Goal: Complete application form: Complete application form

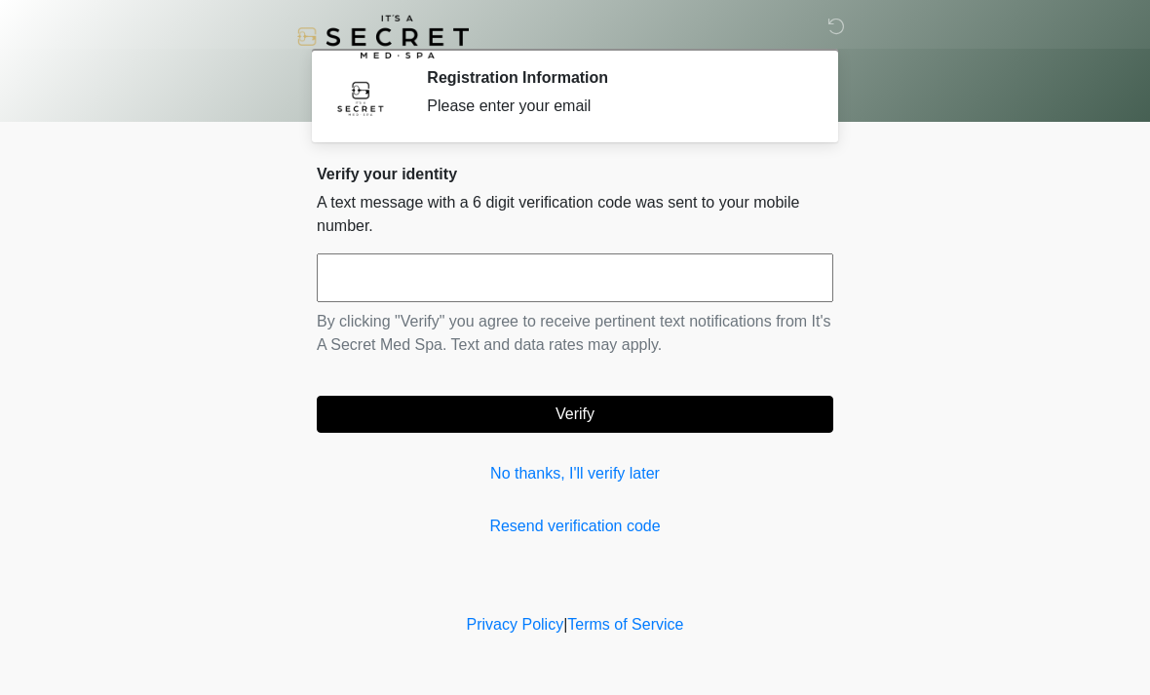
click at [783, 285] on input "text" at bounding box center [575, 277] width 516 height 49
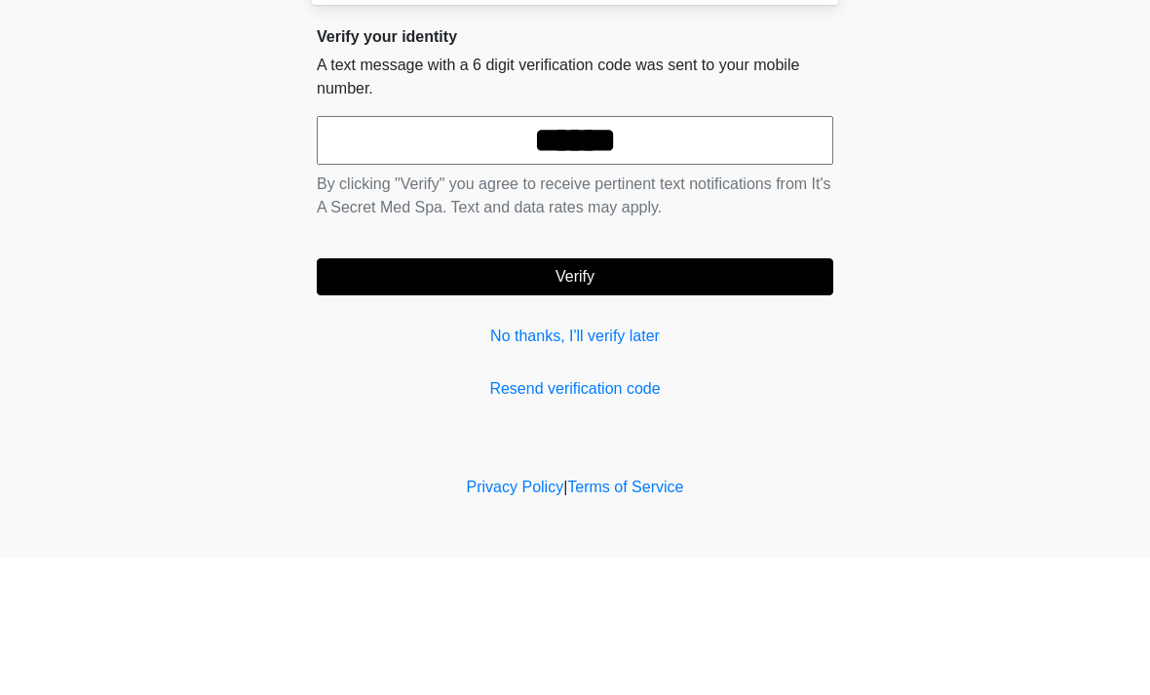
type input "******"
click at [786, 253] on form "****** By clicking "Verify" you agree to receive pertinent text notifications f…" at bounding box center [575, 342] width 516 height 179
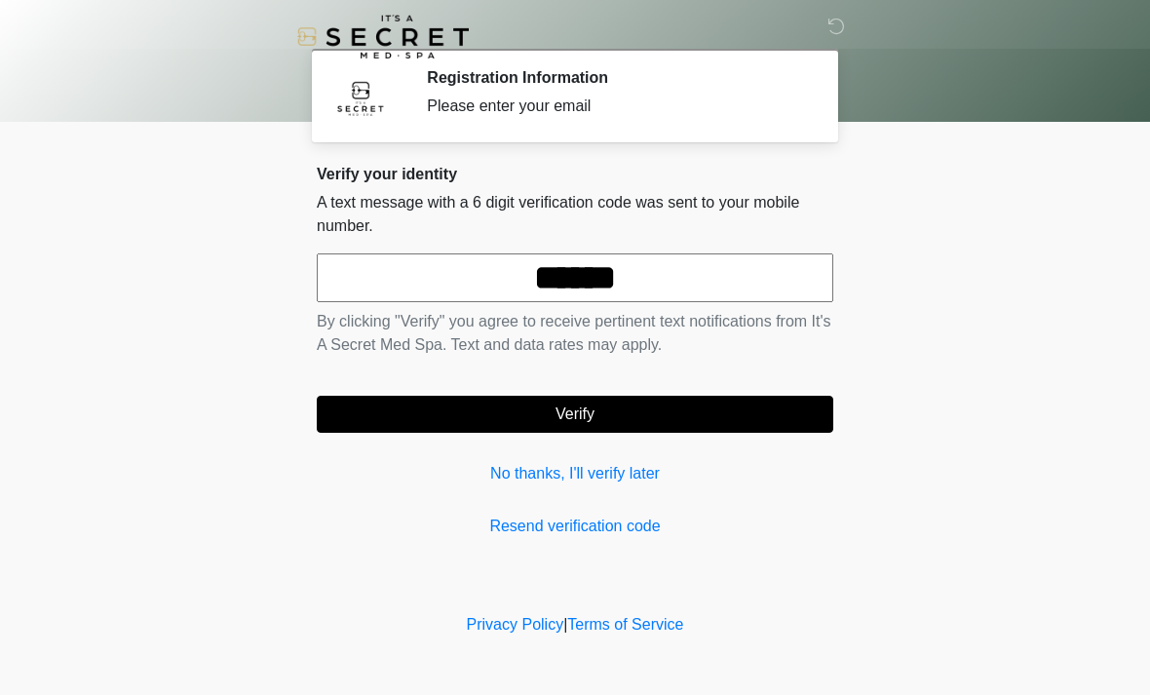
click at [781, 416] on button "Verify" at bounding box center [575, 414] width 516 height 37
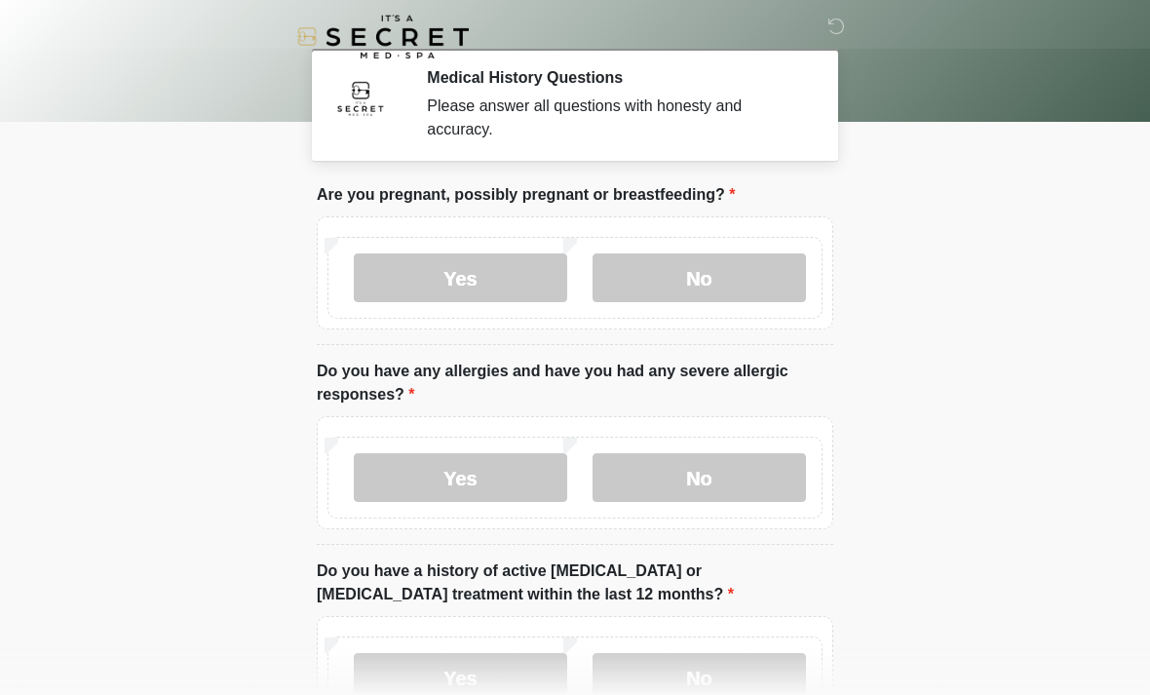
click at [780, 284] on label "No" at bounding box center [698, 277] width 213 height 49
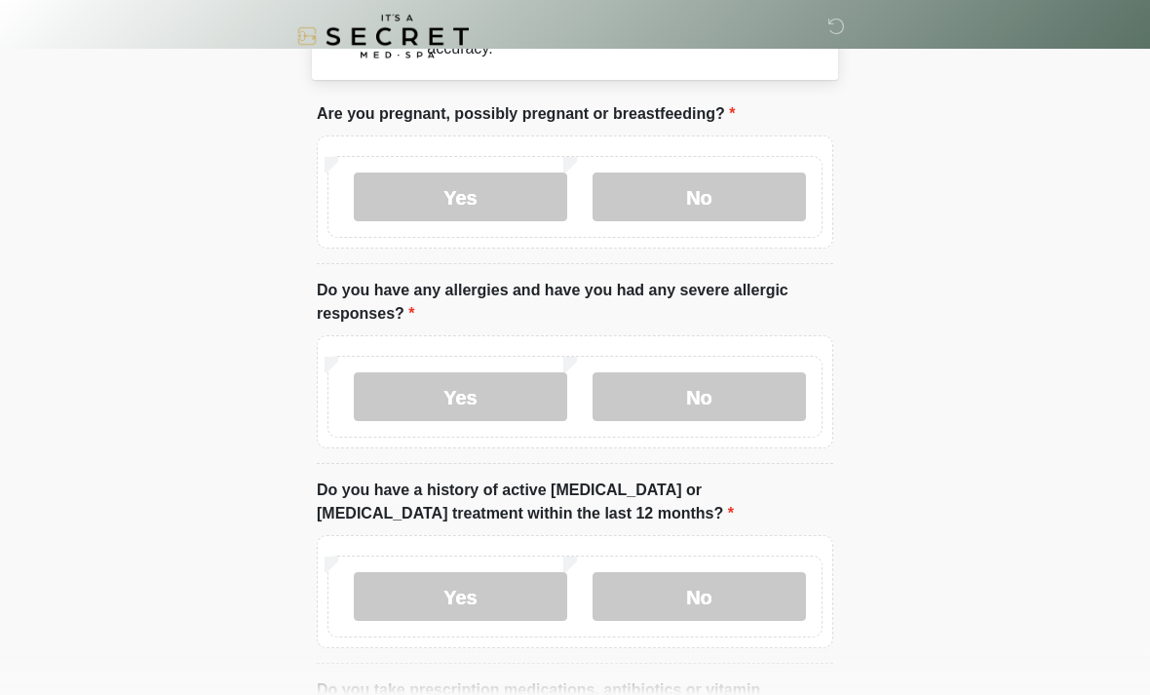
scroll to position [85, 0]
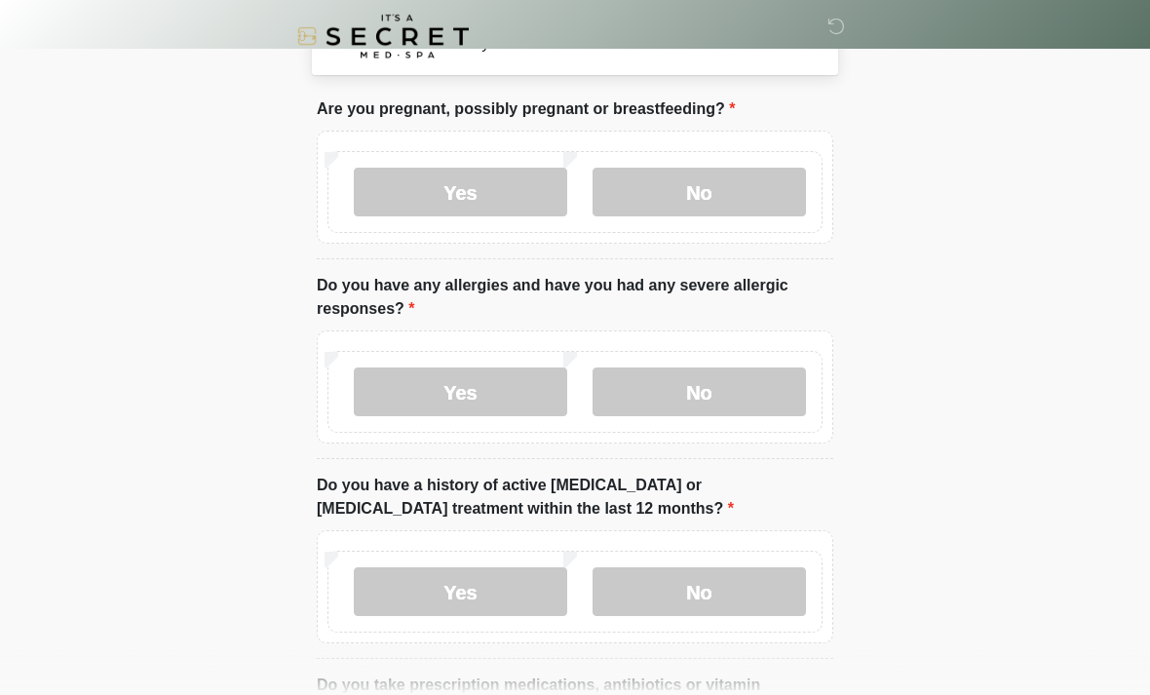
click at [773, 392] on label "No" at bounding box center [698, 392] width 213 height 49
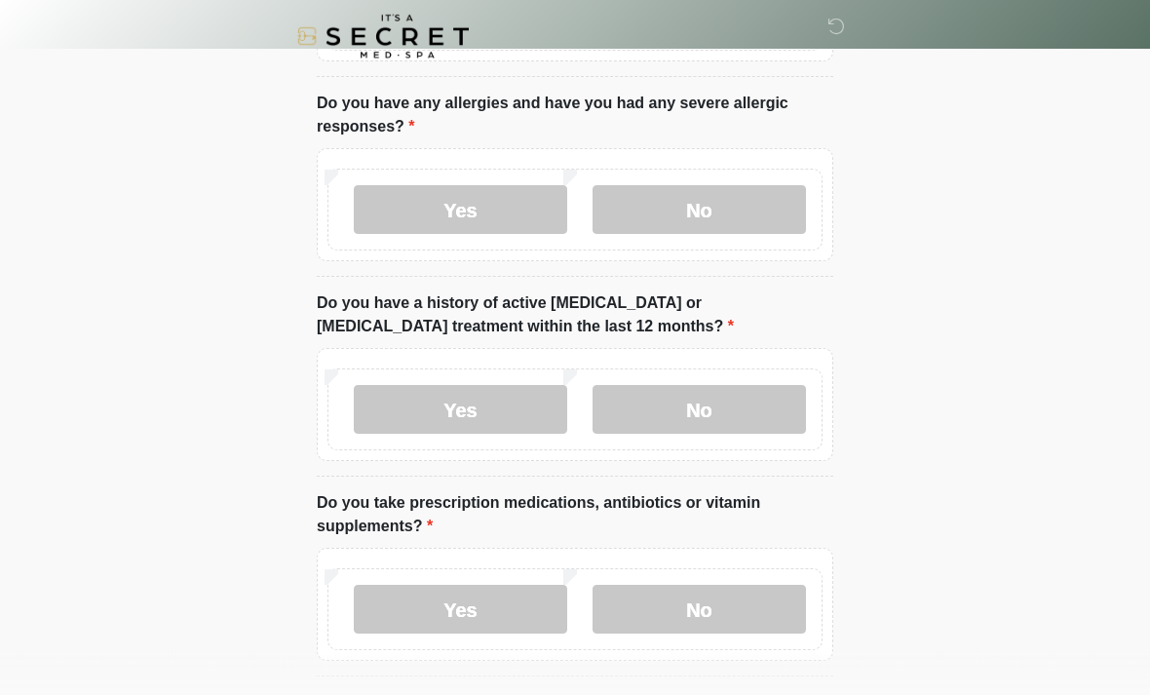
scroll to position [271, 0]
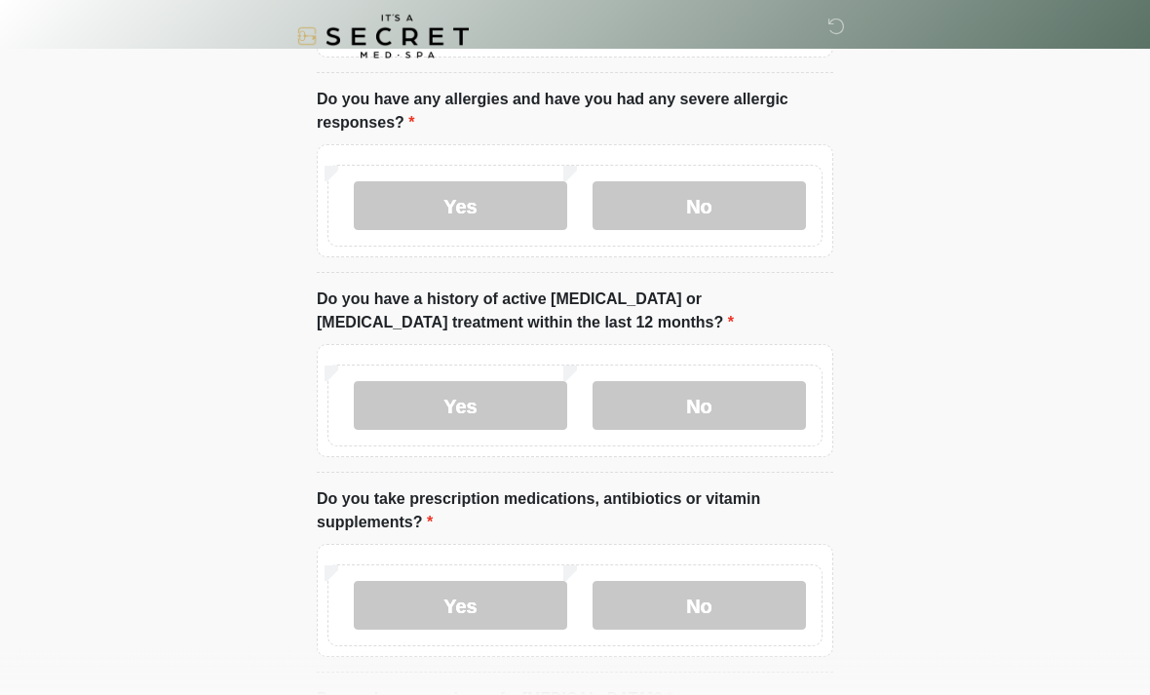
click at [759, 410] on label "No" at bounding box center [698, 406] width 213 height 49
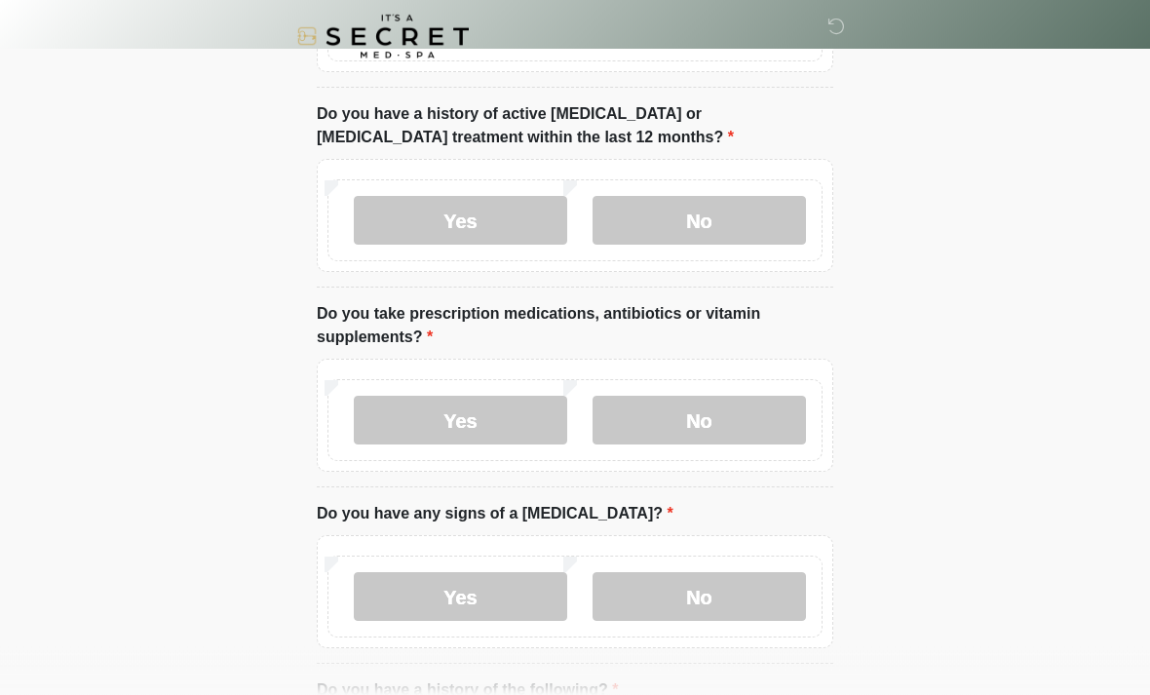
click at [766, 421] on label "No" at bounding box center [698, 421] width 213 height 49
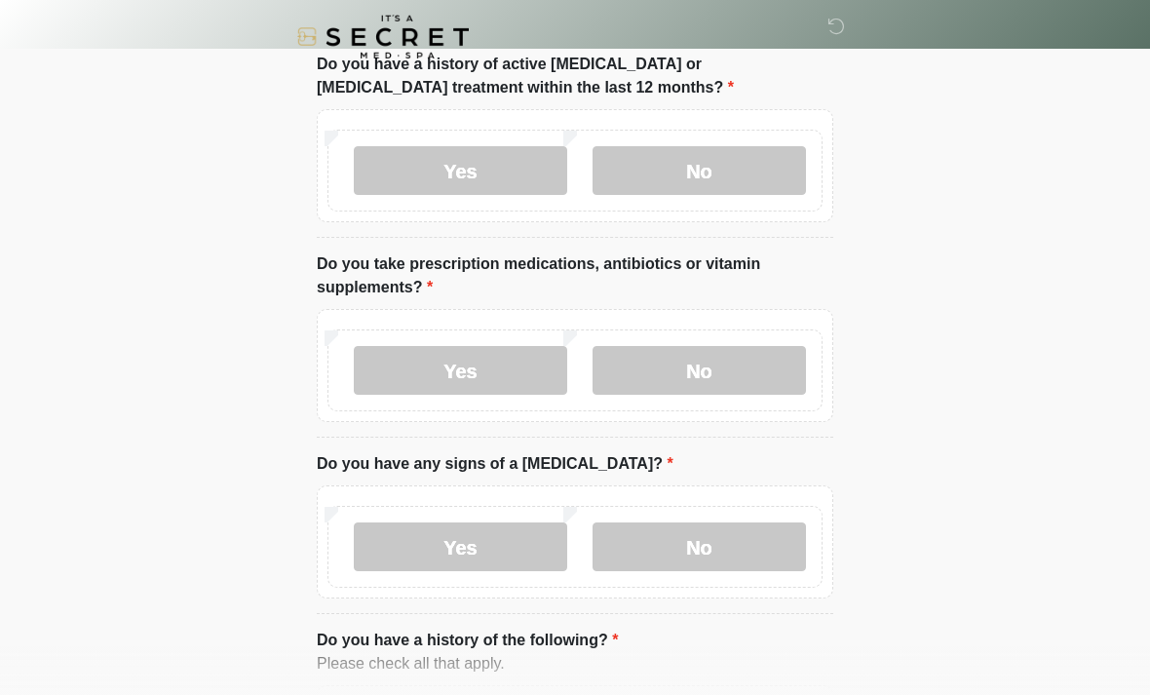
scroll to position [513, 0]
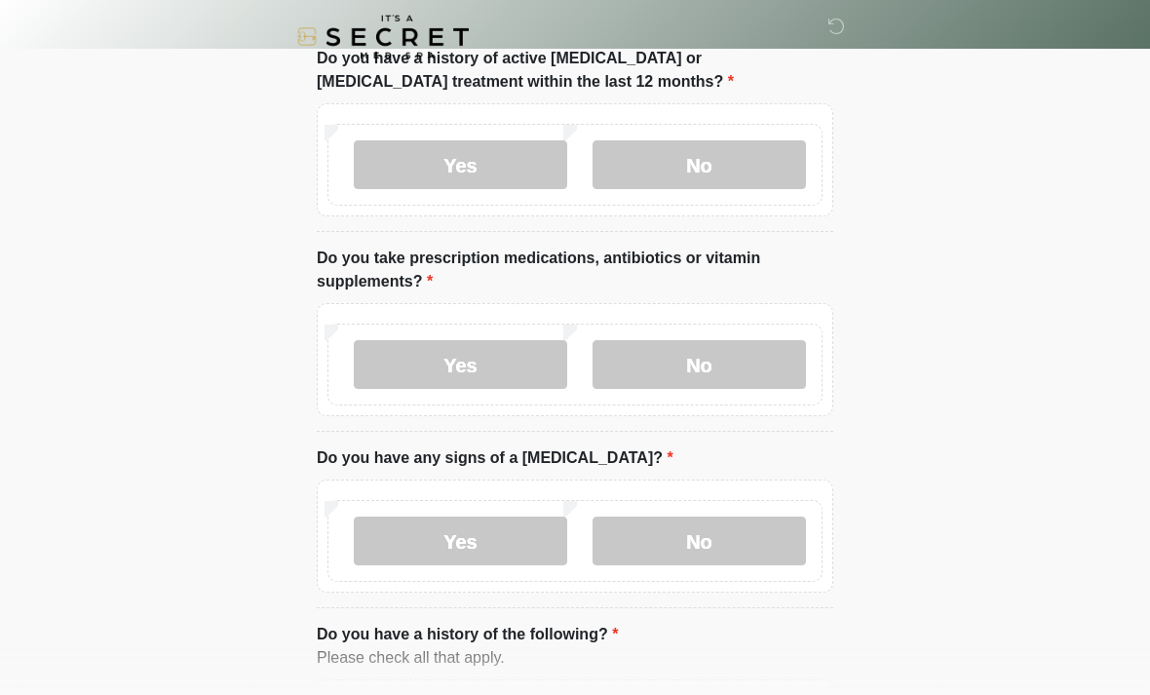
click at [761, 543] on label "No" at bounding box center [698, 540] width 213 height 49
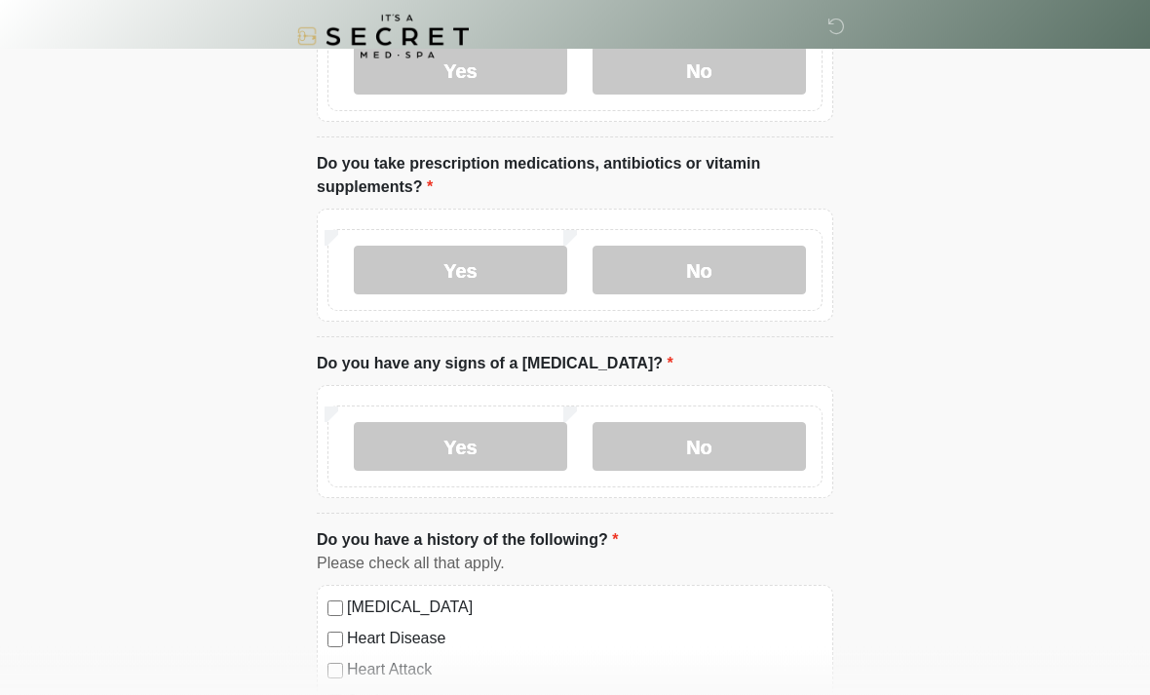
click at [407, 273] on label "Yes" at bounding box center [460, 271] width 213 height 49
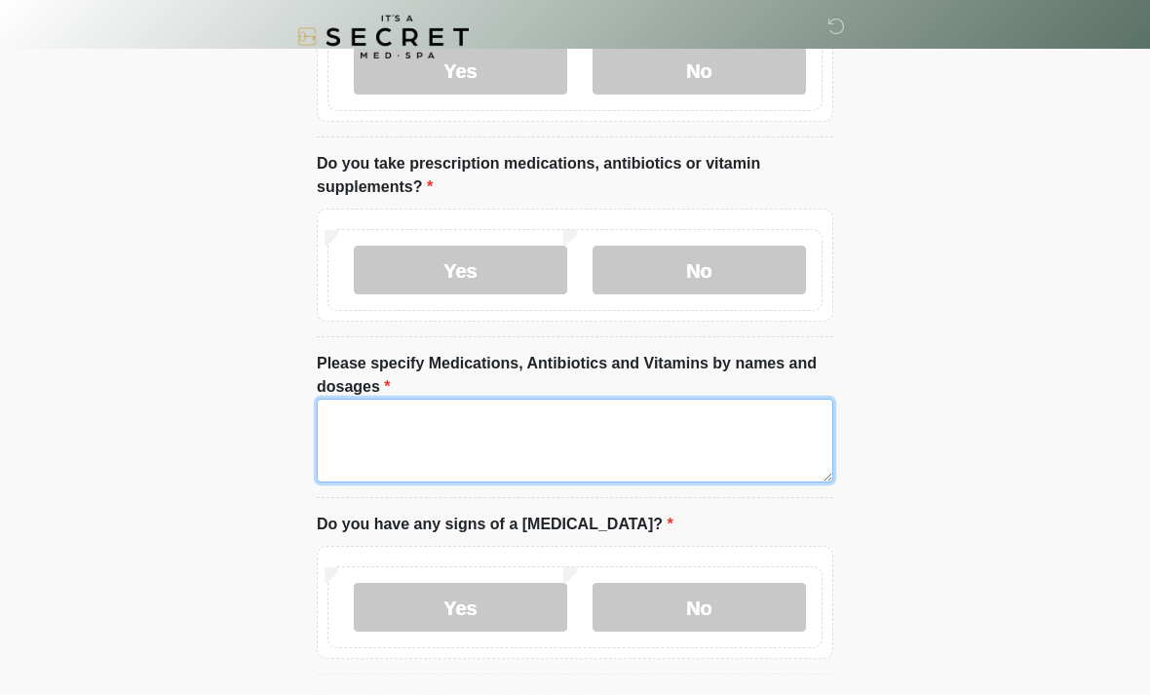
click at [357, 428] on textarea "Please specify Medications, Antibiotics and Vitamins by names and dosages" at bounding box center [575, 441] width 516 height 84
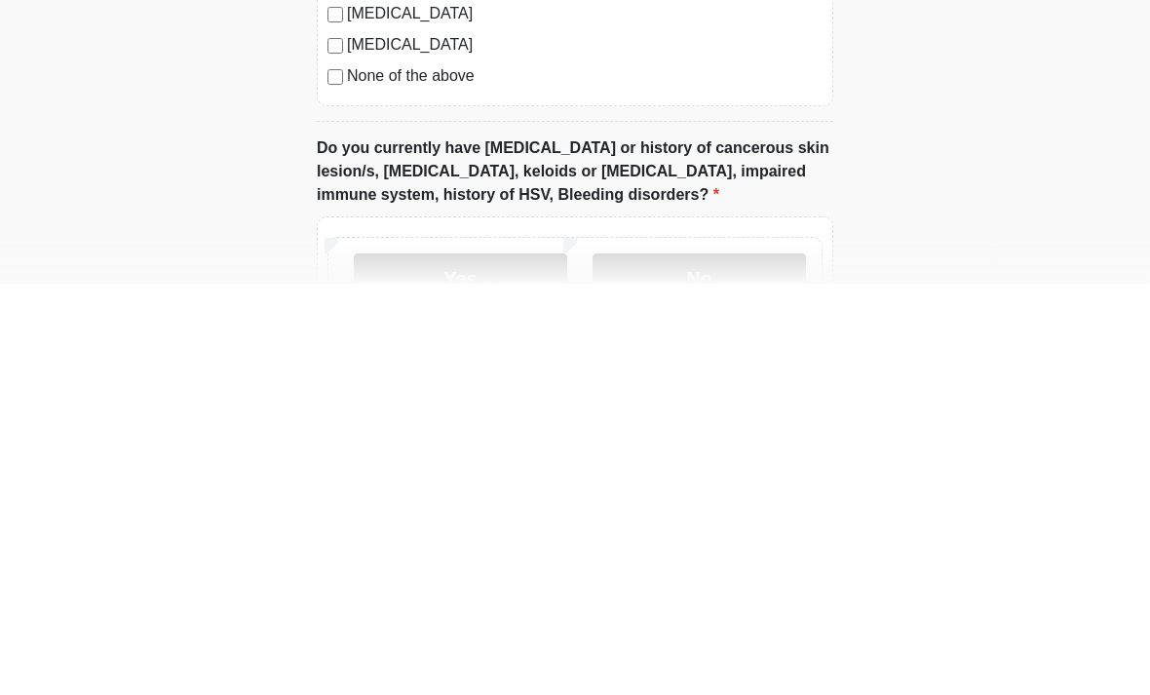
type textarea "**********"
click at [353, 476] on label "None of the above" at bounding box center [585, 487] width 476 height 23
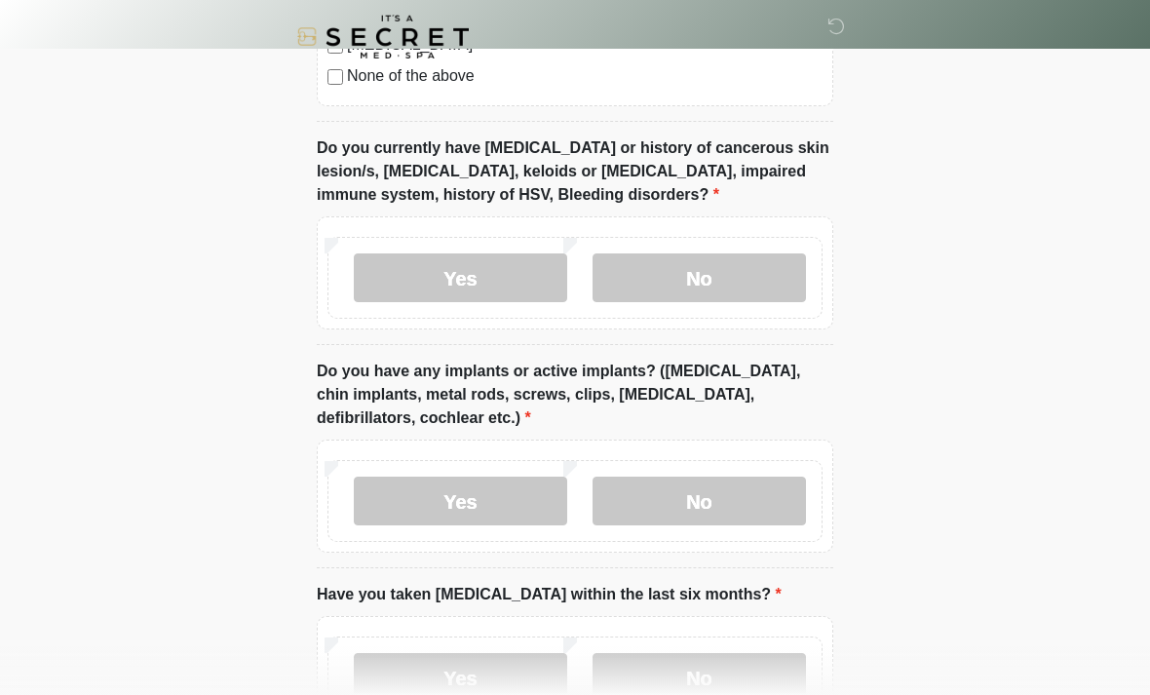
click at [765, 271] on label "No" at bounding box center [698, 277] width 213 height 49
click at [781, 495] on label "No" at bounding box center [698, 500] width 213 height 49
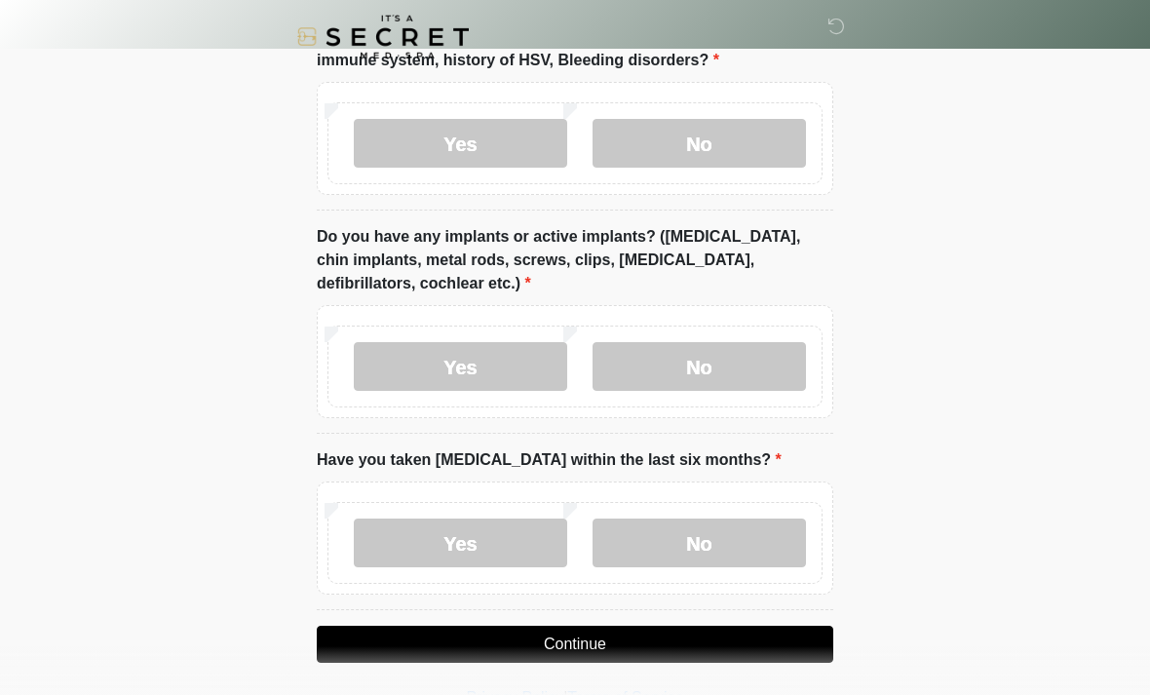
scroll to position [1779, 0]
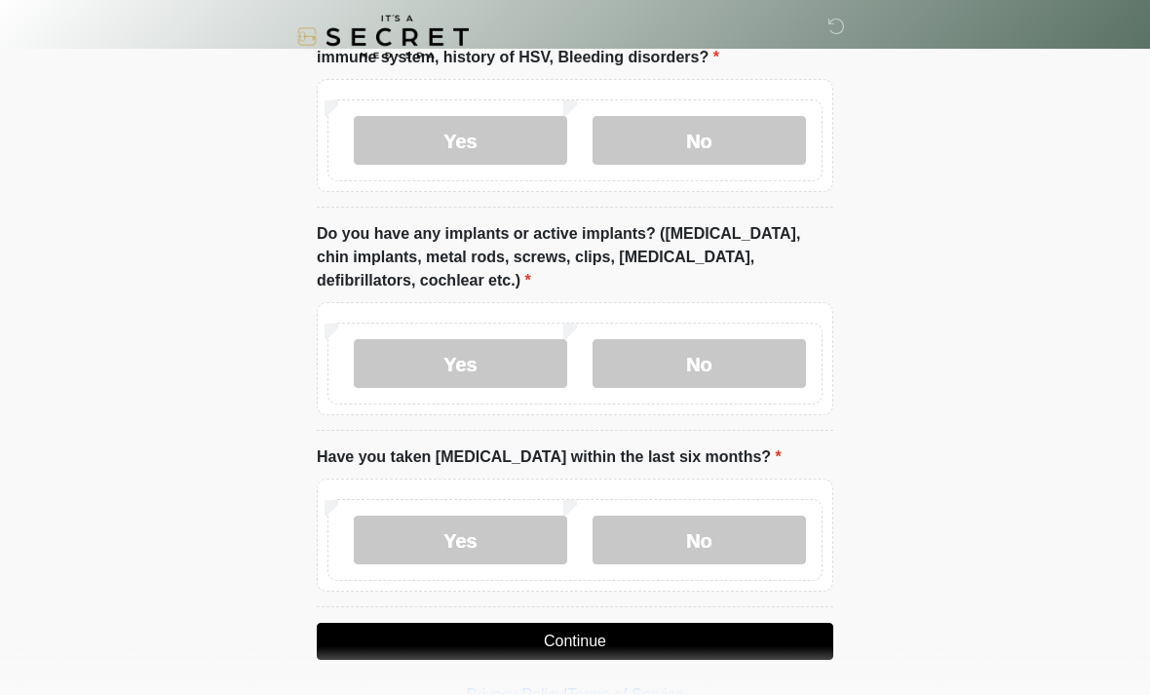
click at [766, 533] on label "No" at bounding box center [698, 539] width 213 height 49
click at [365, 641] on button "Continue" at bounding box center [575, 641] width 516 height 37
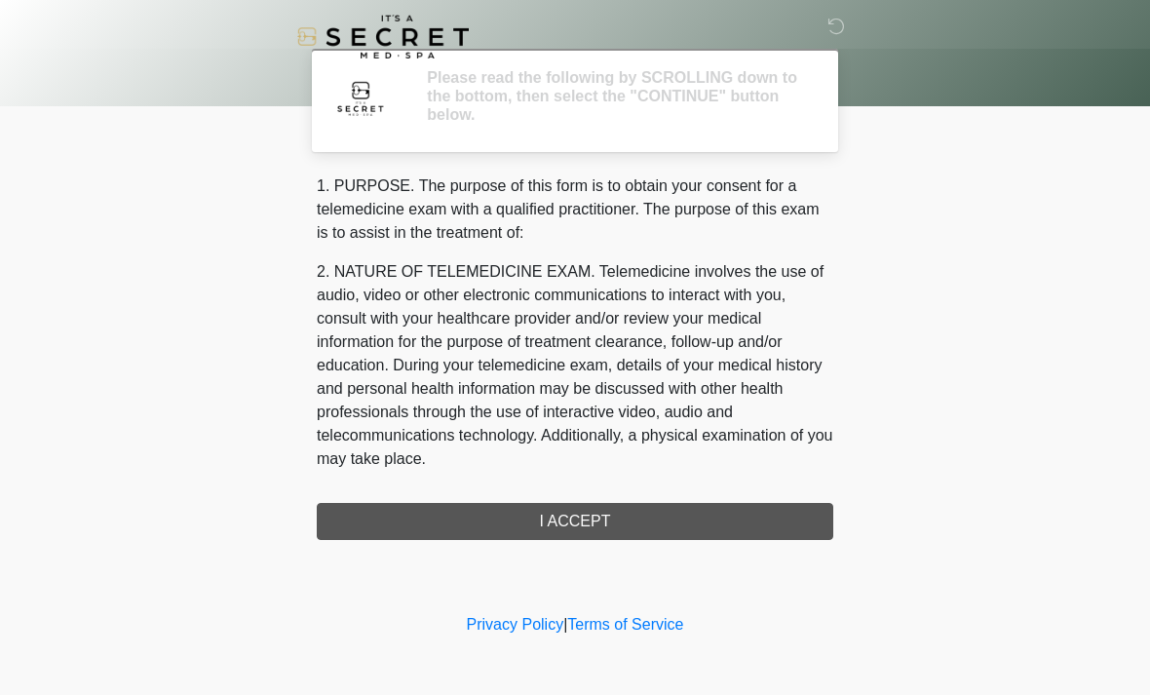
scroll to position [0, 0]
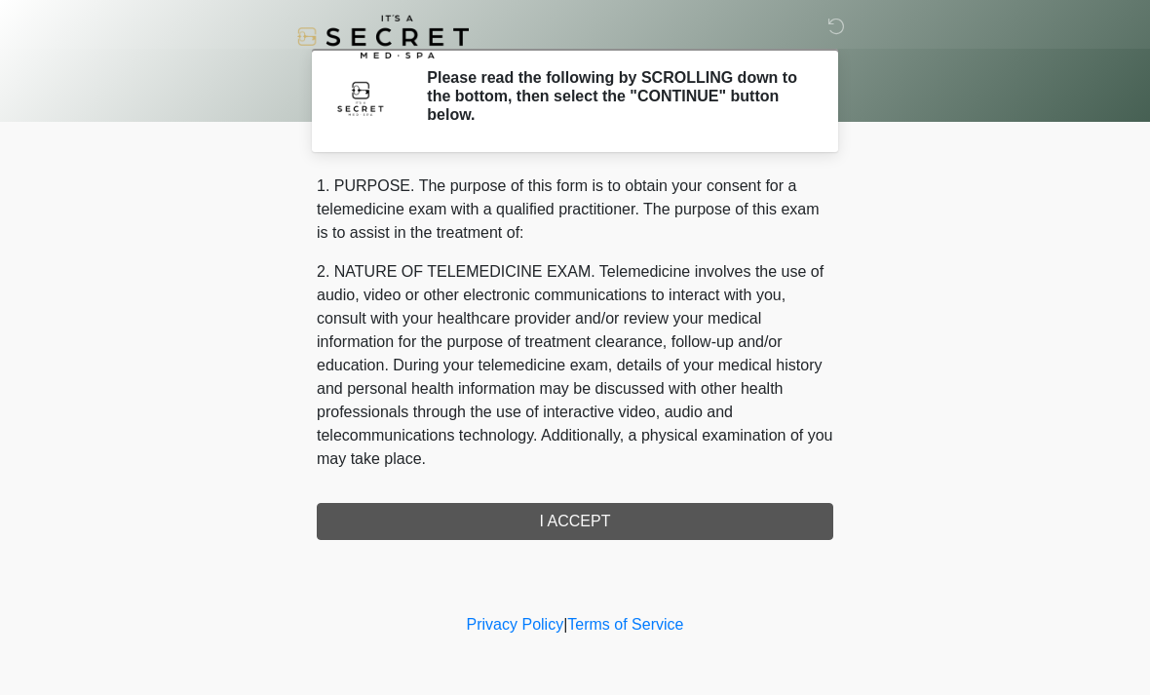
click at [784, 536] on div "1. PURPOSE. The purpose of this form is to obtain your consent for a telemedici…" at bounding box center [575, 356] width 516 height 365
click at [765, 509] on div "1. PURPOSE. The purpose of this form is to obtain your consent for a telemedici…" at bounding box center [575, 356] width 516 height 365
click at [639, 520] on div "1. PURPOSE. The purpose of this form is to obtain your consent for a telemedici…" at bounding box center [575, 356] width 516 height 365
click at [578, 503] on div "1. PURPOSE. The purpose of this form is to obtain your consent for a telemedici…" at bounding box center [575, 356] width 516 height 365
click at [601, 517] on div "1. PURPOSE. The purpose of this form is to obtain your consent for a telemedici…" at bounding box center [575, 356] width 516 height 365
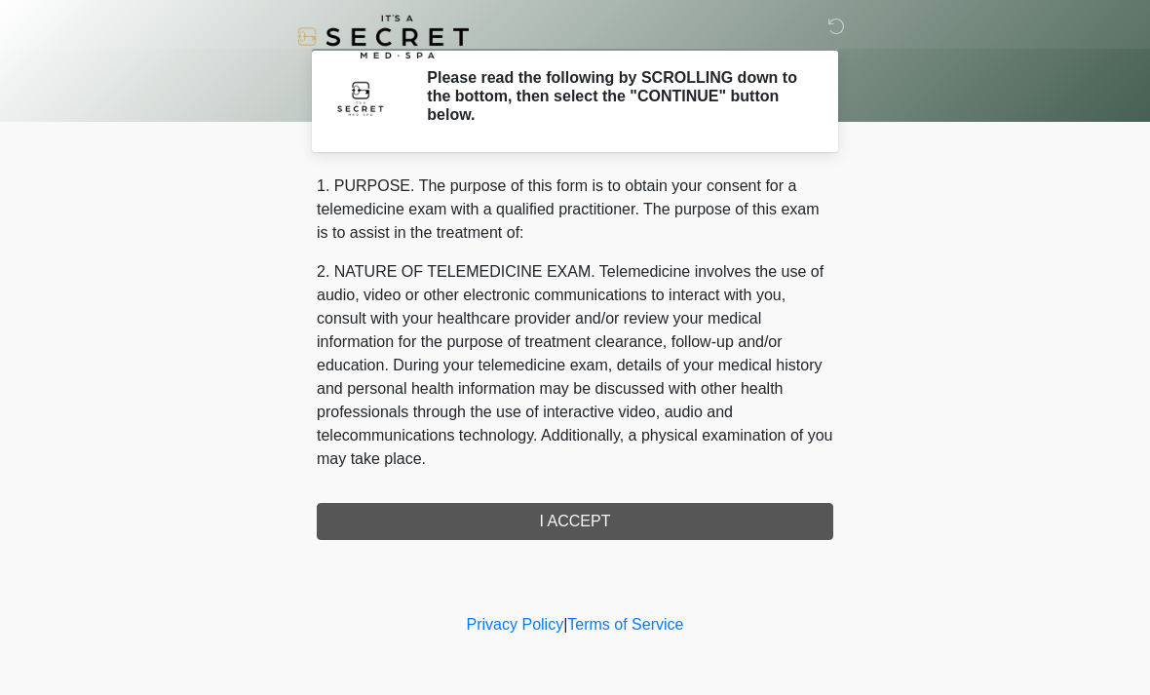
click at [494, 515] on div "1. PURPOSE. The purpose of this form is to obtain your consent for a telemedici…" at bounding box center [575, 356] width 516 height 365
click at [510, 534] on div "1. PURPOSE. The purpose of this form is to obtain your consent for a telemedici…" at bounding box center [575, 356] width 516 height 365
click at [509, 533] on div "1. PURPOSE. The purpose of this form is to obtain your consent for a telemedici…" at bounding box center [575, 356] width 516 height 365
click at [528, 522] on div "1. PURPOSE. The purpose of this form is to obtain your consent for a telemedici…" at bounding box center [575, 356] width 516 height 365
click at [554, 524] on div "1. PURPOSE. The purpose of this form is to obtain your consent for a telemedici…" at bounding box center [575, 356] width 516 height 365
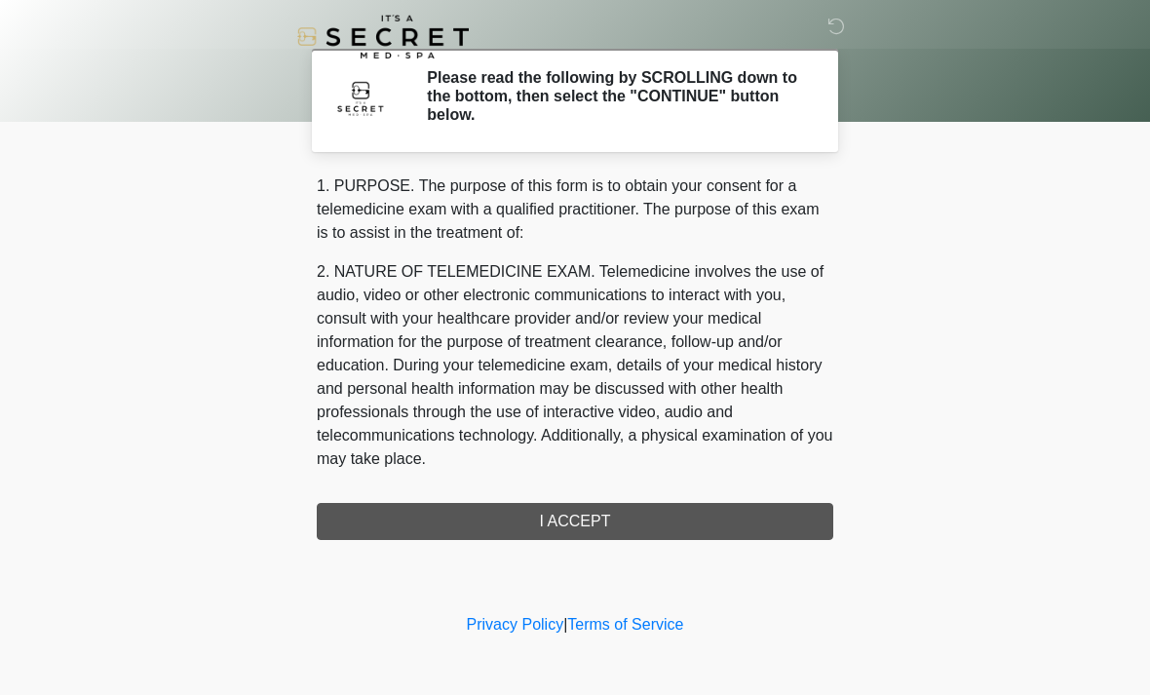
click at [554, 523] on div "1. PURPOSE. The purpose of this form is to obtain your consent for a telemedici…" at bounding box center [575, 356] width 516 height 365
click at [562, 523] on div "1. PURPOSE. The purpose of this form is to obtain your consent for a telemedici…" at bounding box center [575, 356] width 516 height 365
click at [552, 513] on div "1. PURPOSE. The purpose of this form is to obtain your consent for a telemedici…" at bounding box center [575, 356] width 516 height 365
click at [372, 386] on p "2. NATURE OF TELEMEDICINE EXAM. Telemedicine involves the use of audio, video o…" at bounding box center [575, 365] width 516 height 210
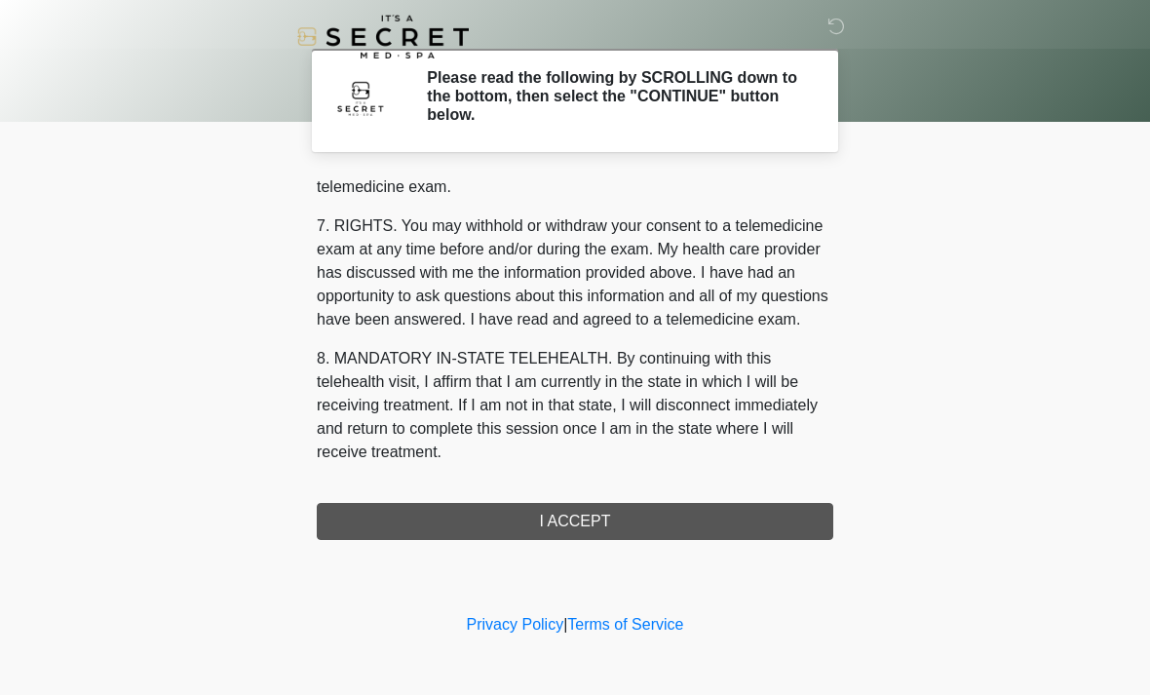
scroll to position [825, 0]
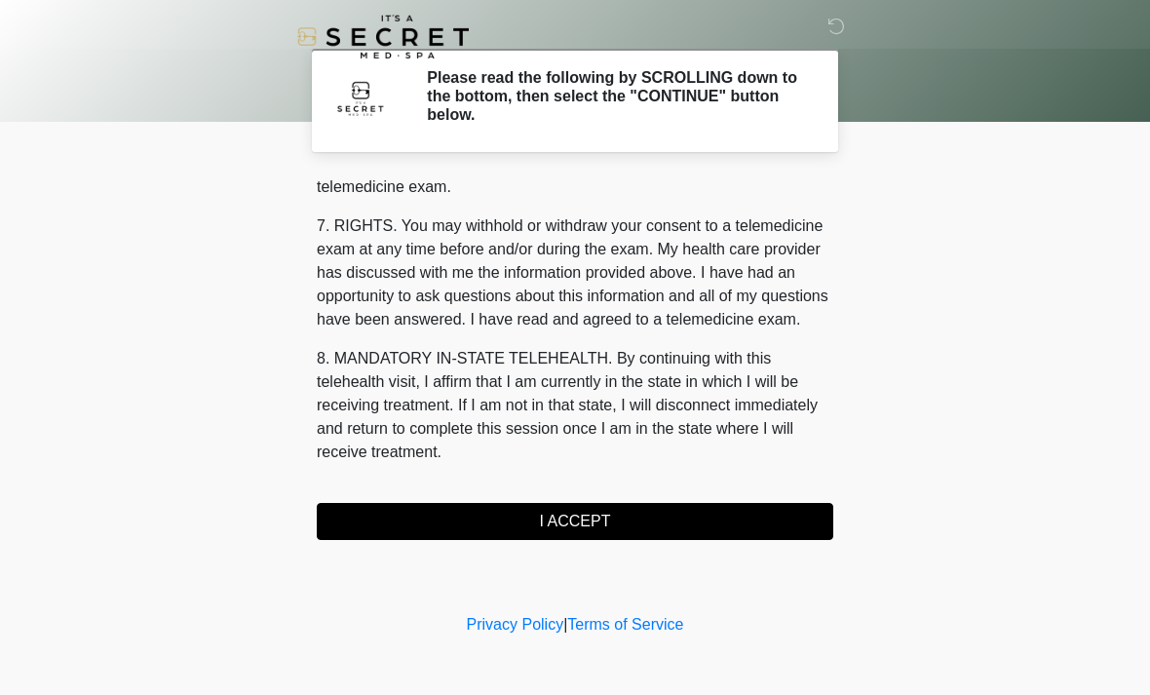
click at [759, 525] on button "I ACCEPT" at bounding box center [575, 521] width 516 height 37
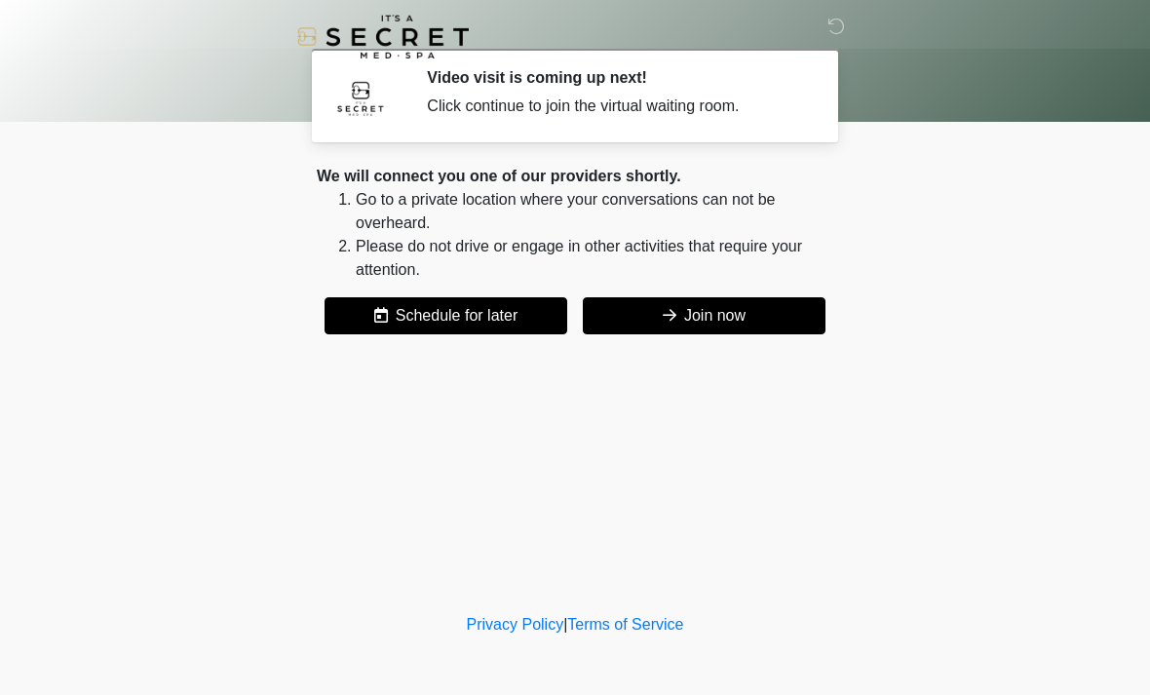
click at [788, 326] on button "Join now" at bounding box center [704, 315] width 243 height 37
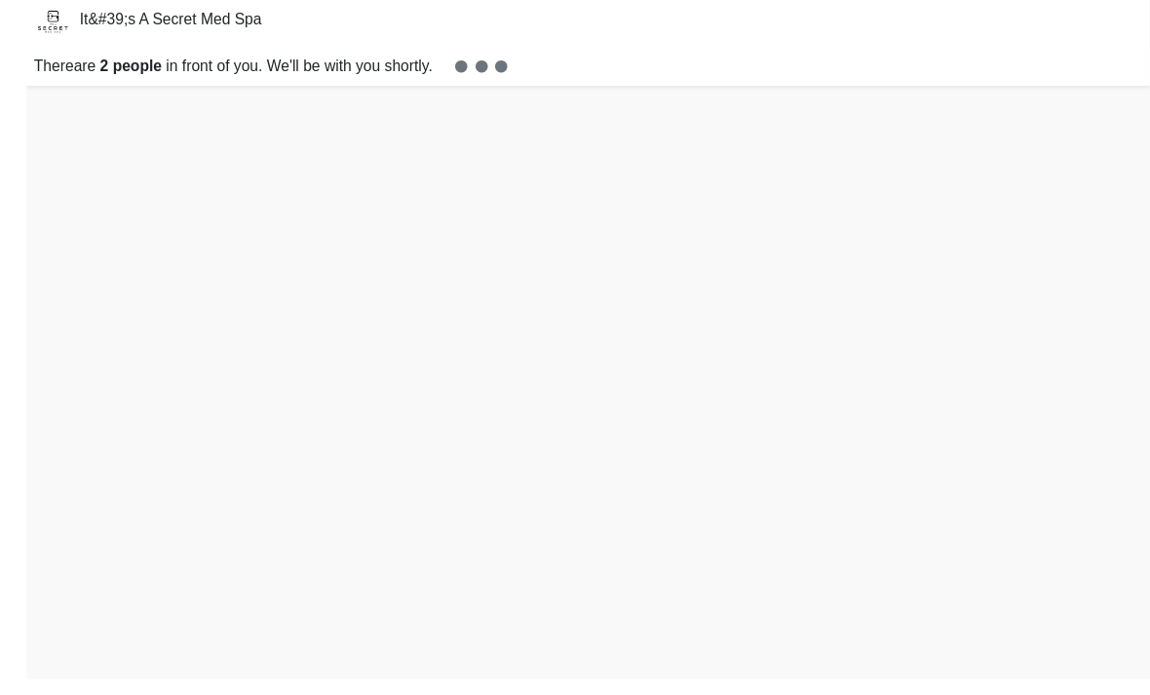
scroll to position [68, 0]
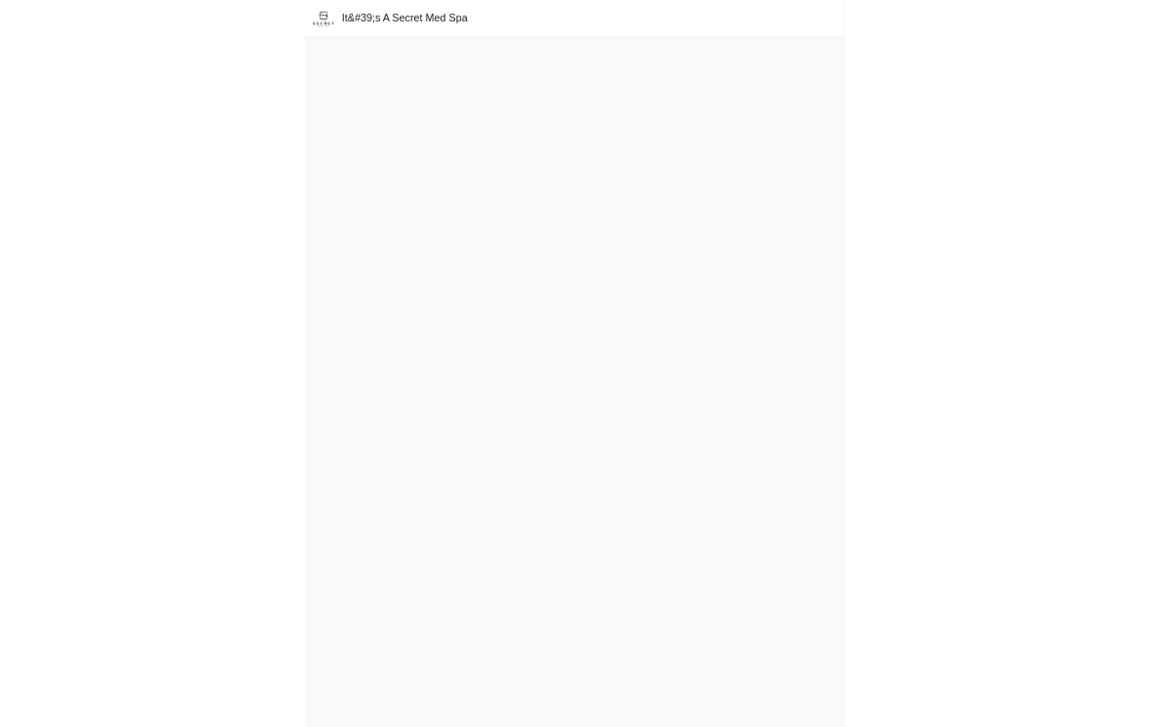
scroll to position [36, 0]
